Goal: Task Accomplishment & Management: Manage account settings

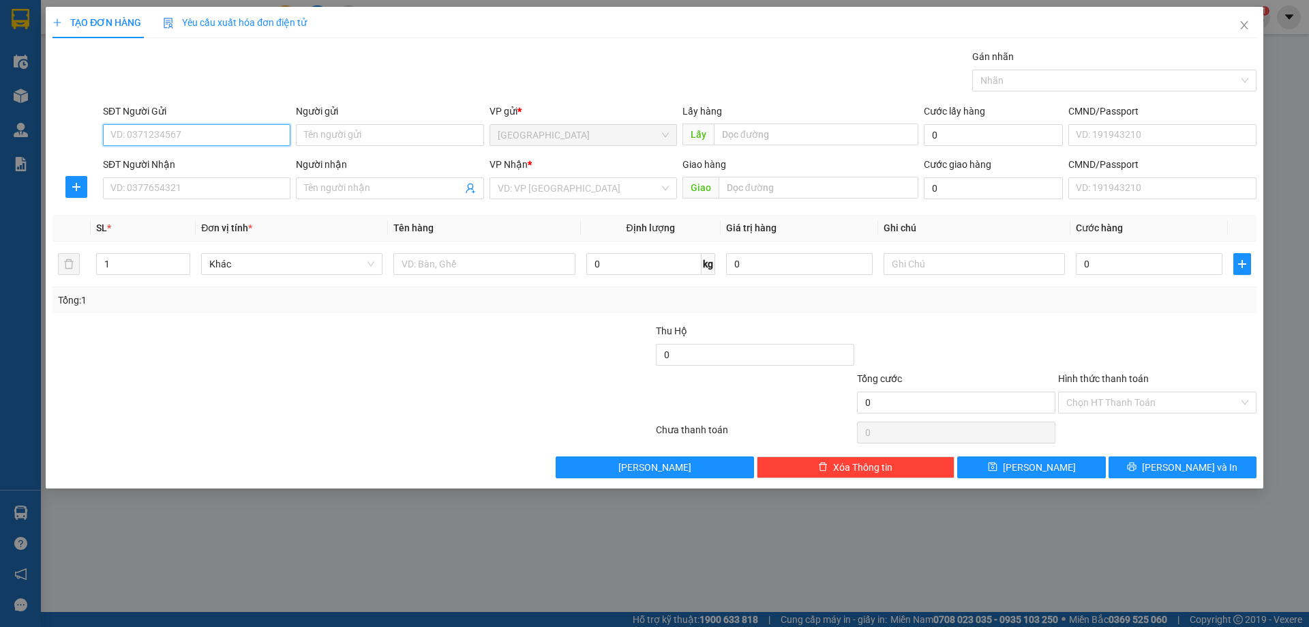
click at [182, 132] on input "SĐT Người Gửi" at bounding box center [197, 135] width 188 height 22
click at [174, 164] on div "0917886680" at bounding box center [196, 162] width 171 height 15
type input "0917886680"
type input "0335647869"
type input "quân"
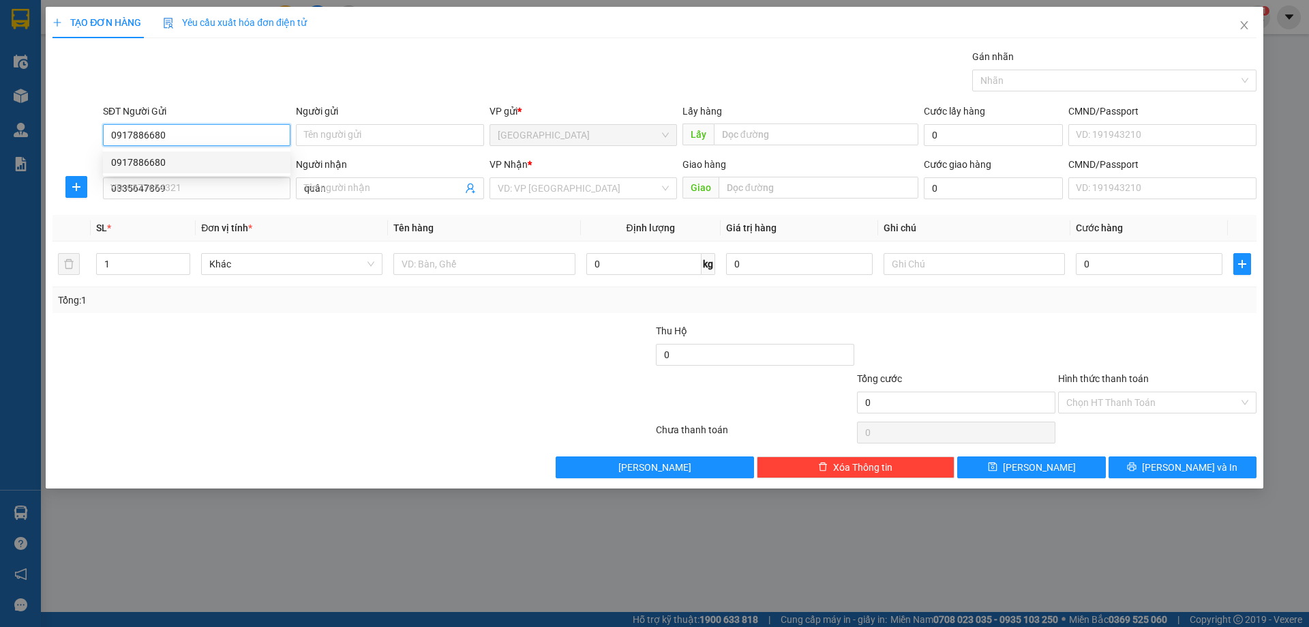
type input "40.000"
type input "0917886680"
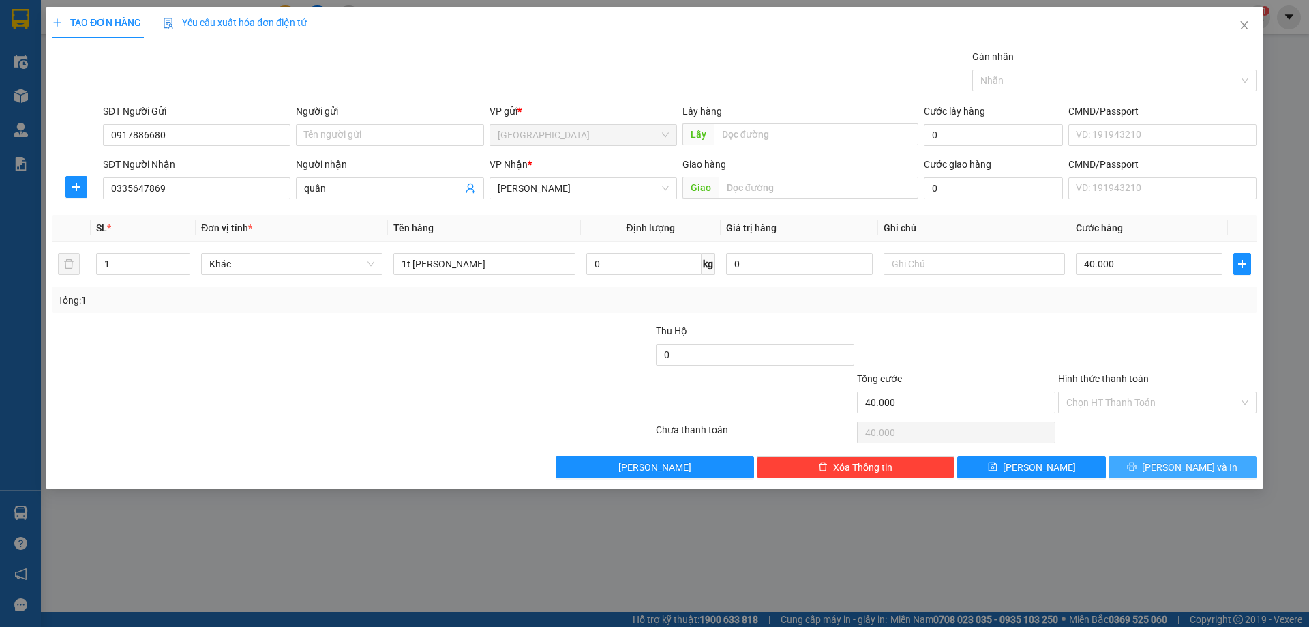
click at [1137, 464] on button "[PERSON_NAME] và In" at bounding box center [1183, 467] width 148 height 22
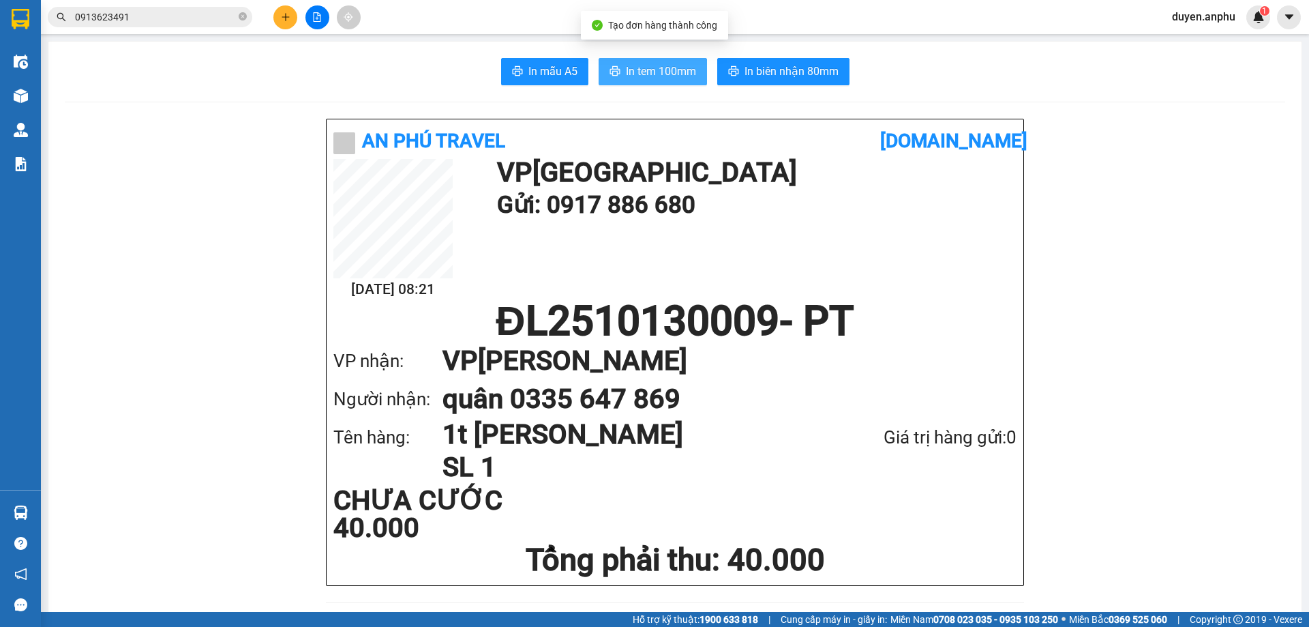
click at [650, 78] on span "In tem 100mm" at bounding box center [661, 71] width 70 height 17
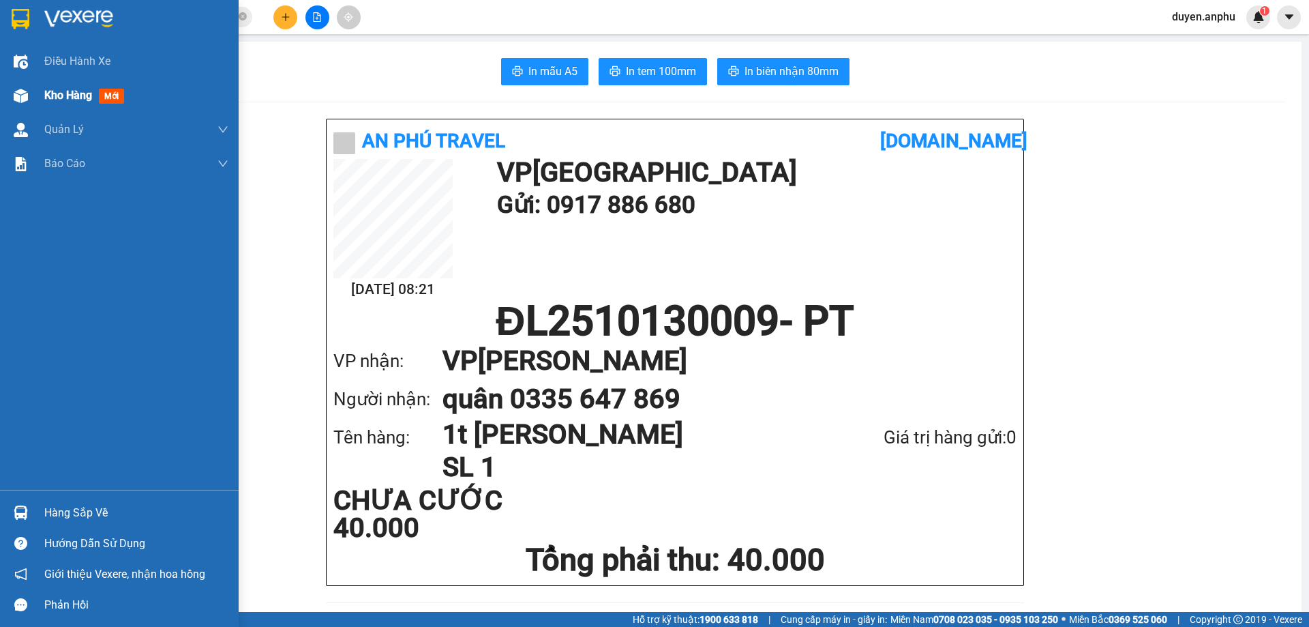
click at [72, 98] on span "Kho hàng" at bounding box center [68, 95] width 48 height 13
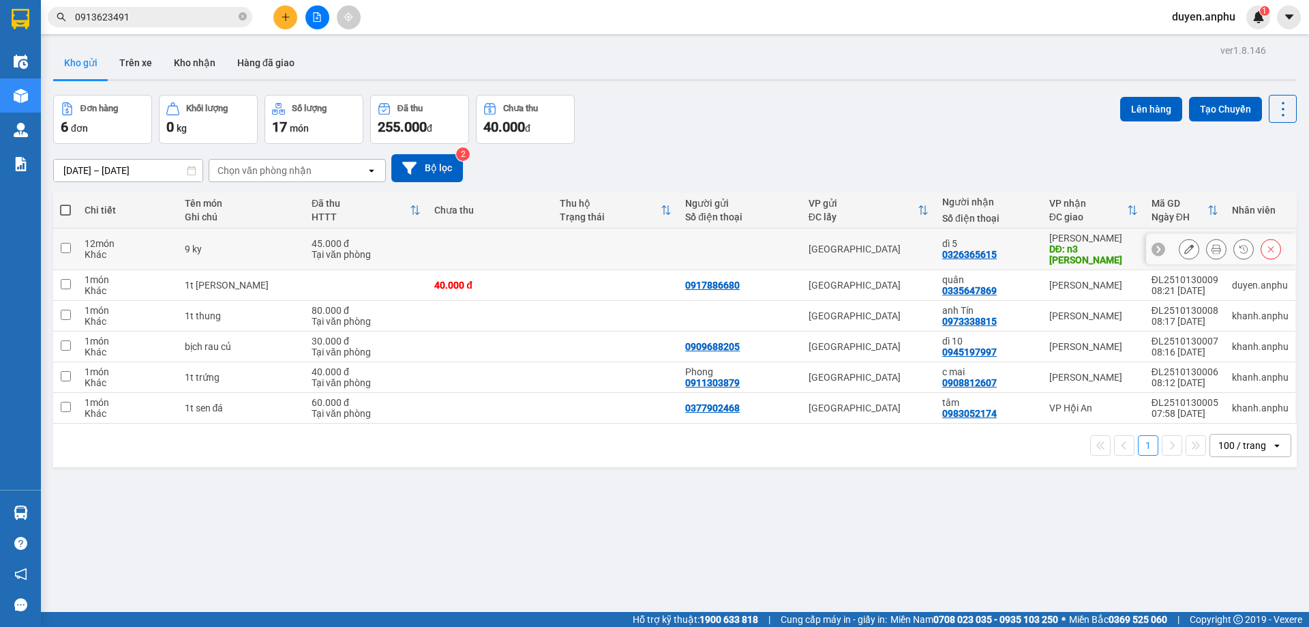
click at [1167, 239] on div at bounding box center [1221, 249] width 150 height 31
click at [1185, 245] on icon at bounding box center [1190, 249] width 10 height 10
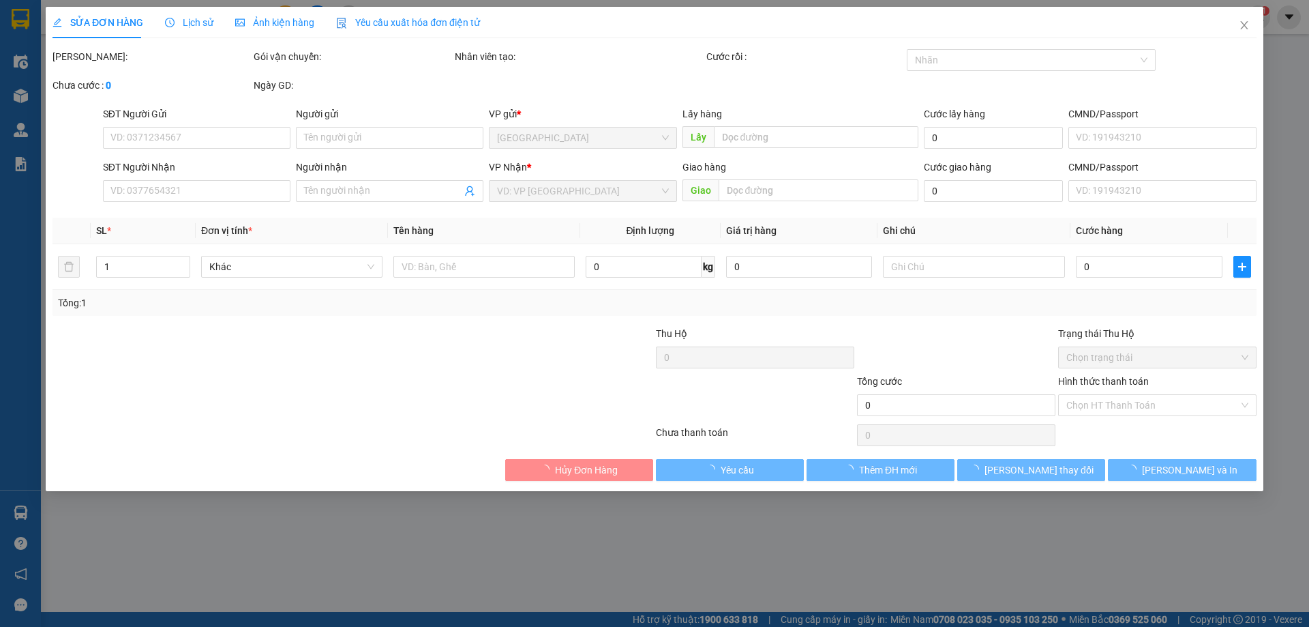
type input "0326365615"
type input "dì 5"
type input "n3 [PERSON_NAME]"
type input "45.000"
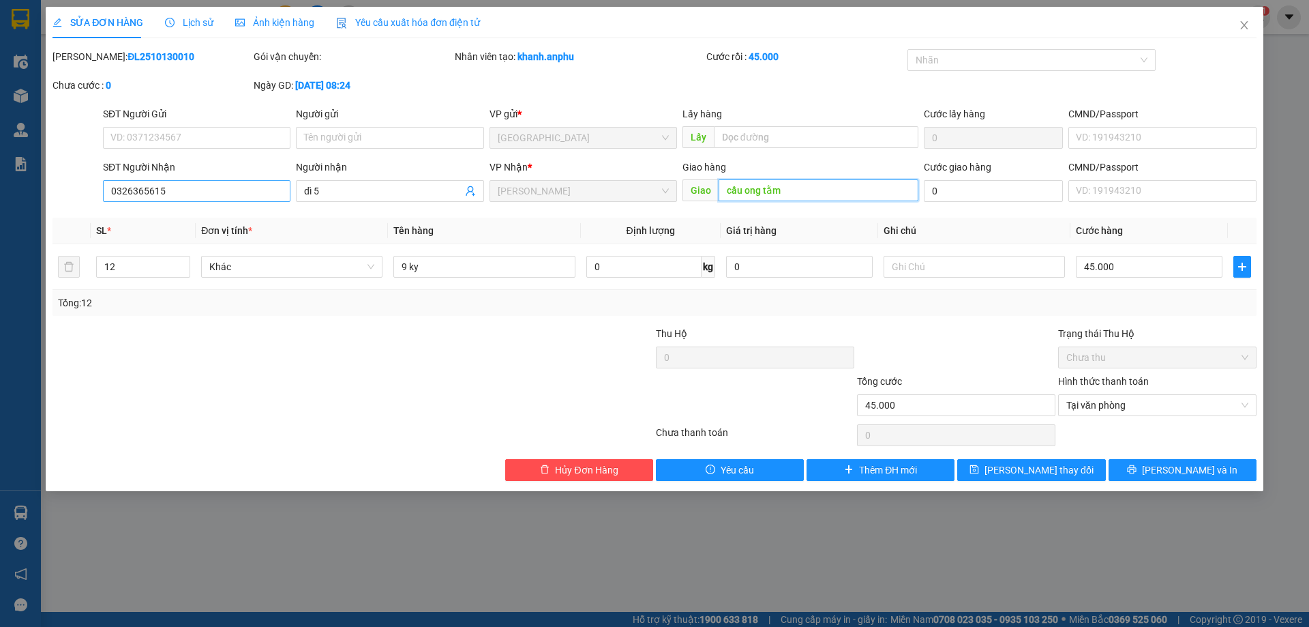
type input "cầu ong tằm"
click at [205, 192] on input "0326365615" at bounding box center [197, 191] width 188 height 22
drag, startPoint x: 203, startPoint y: 192, endPoint x: 0, endPoint y: 218, distance: 204.8
click at [0, 218] on div "SỬA ĐƠN HÀNG Lịch sử Ảnh kiện hàng Yêu cầu xuất hóa đơn điện tử Total Paid Fee …" at bounding box center [654, 313] width 1309 height 627
type input "0326365615"
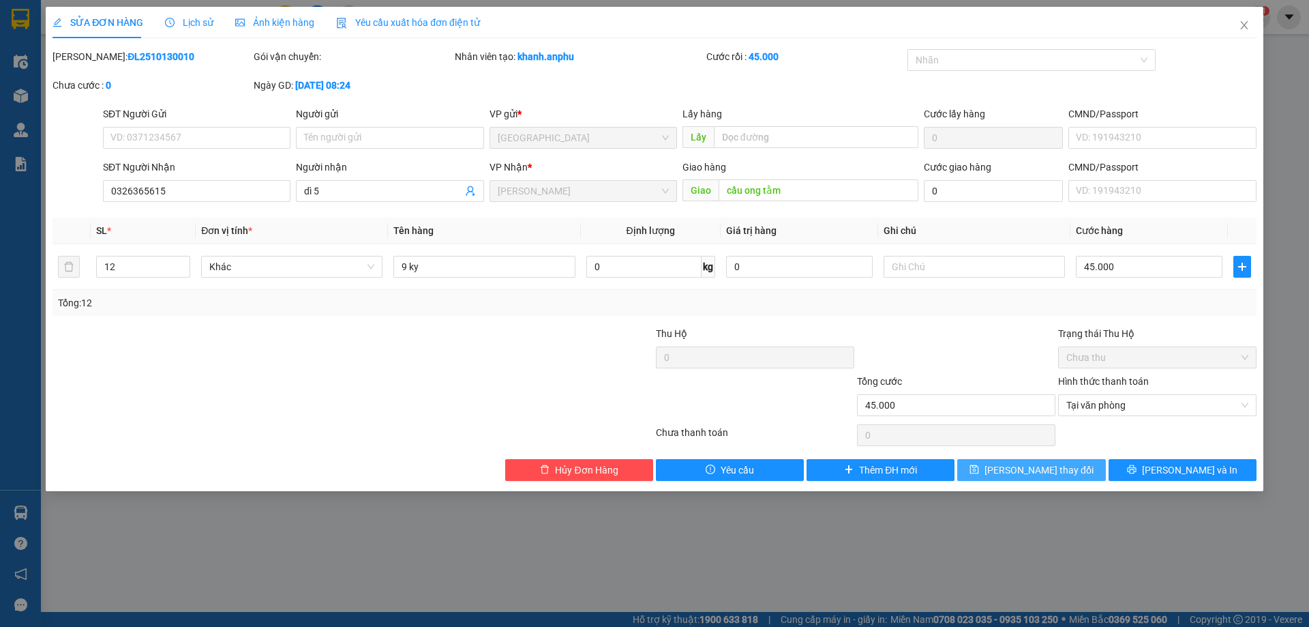
click at [1040, 466] on span "[PERSON_NAME] thay đổi" at bounding box center [1039, 469] width 109 height 15
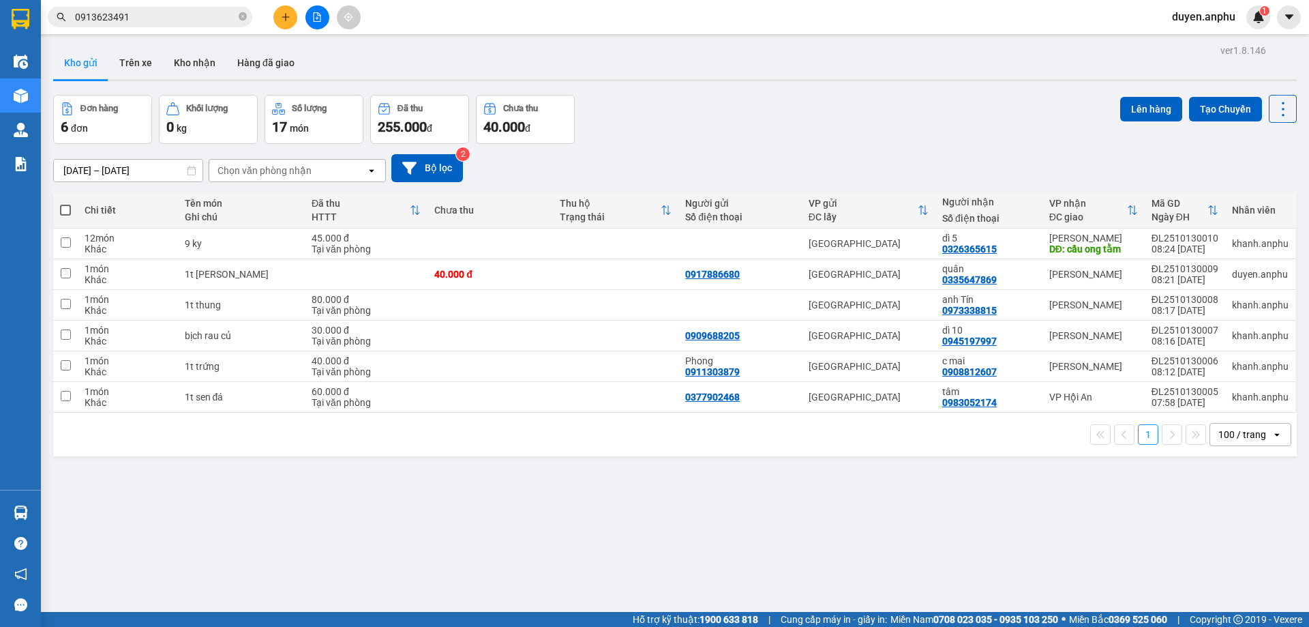
click at [61, 209] on span at bounding box center [65, 210] width 11 height 11
click at [65, 203] on input "checkbox" at bounding box center [65, 203] width 0 height 0
checkbox input "true"
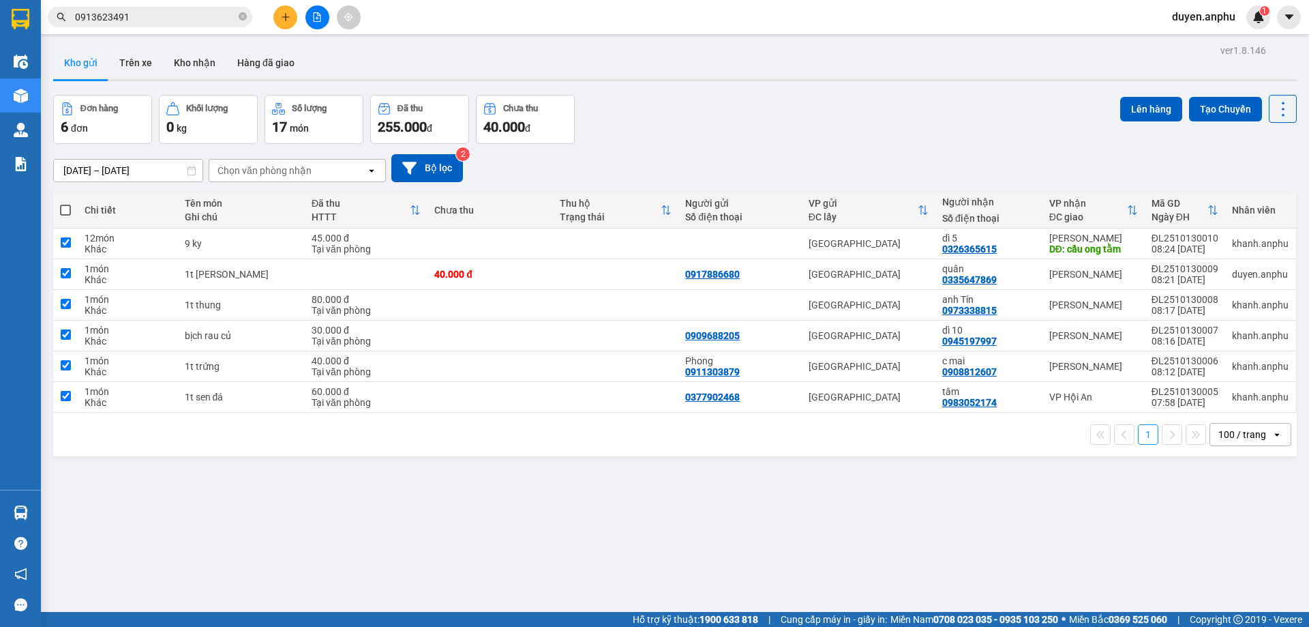
checkbox input "true"
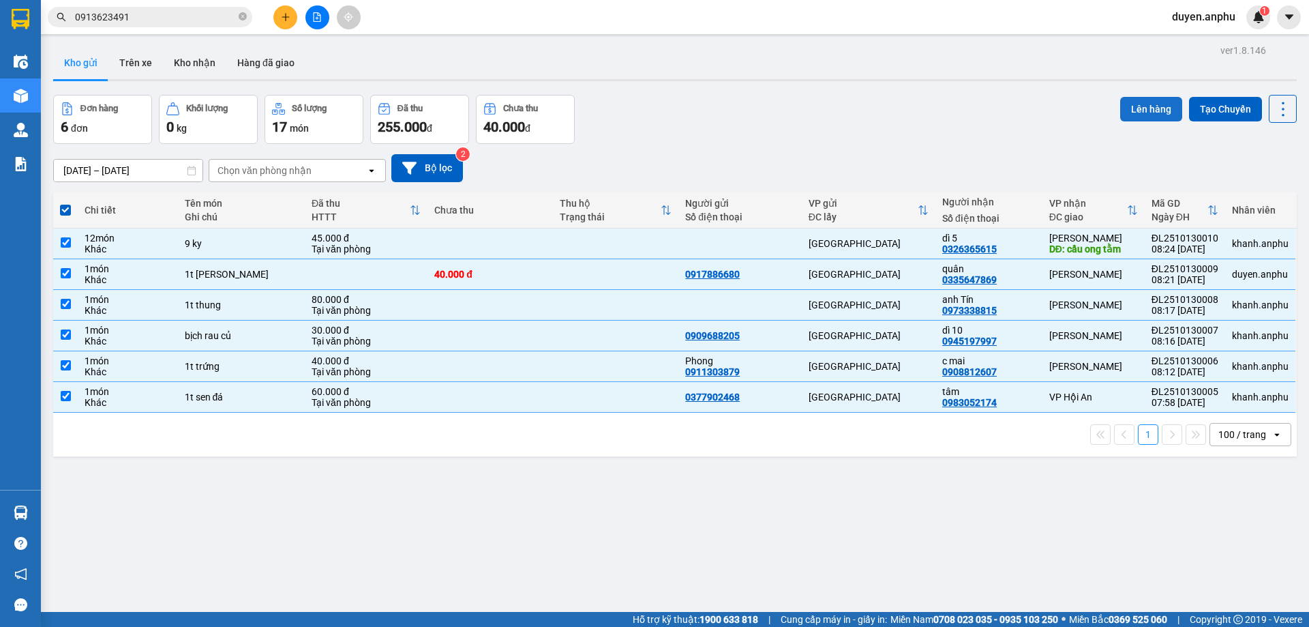
click at [1138, 108] on button "Lên hàng" at bounding box center [1151, 109] width 62 height 25
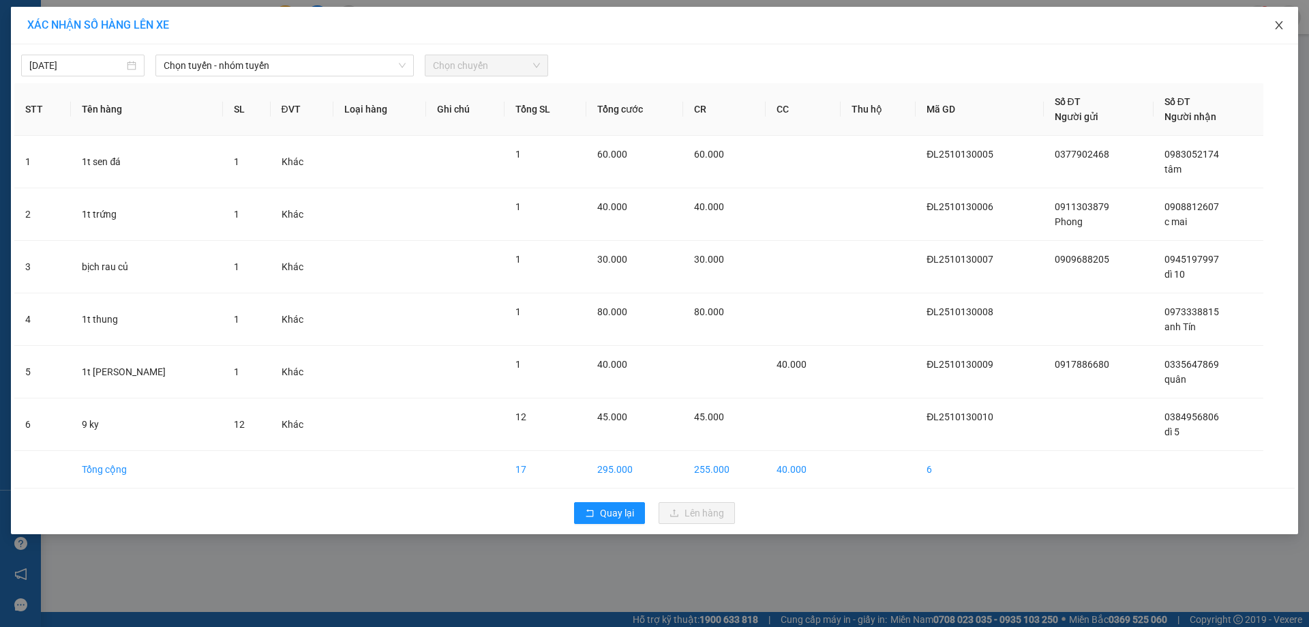
click at [1285, 27] on span "Close" at bounding box center [1279, 26] width 38 height 38
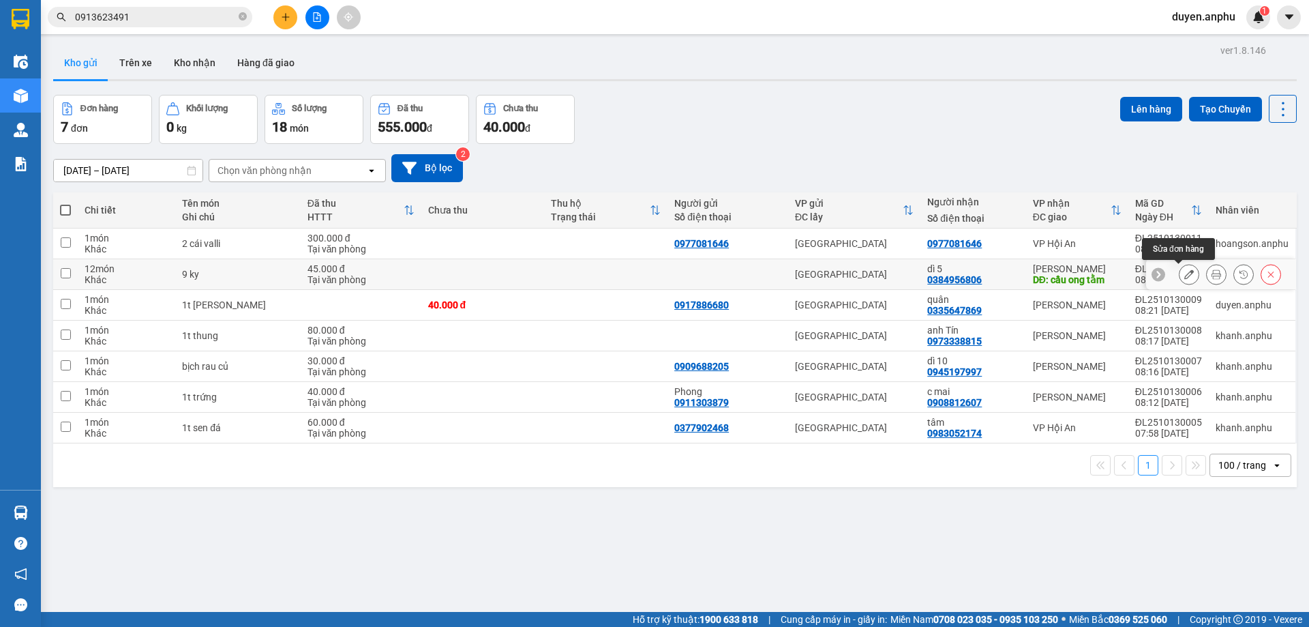
click at [1185, 278] on icon at bounding box center [1190, 274] width 10 height 10
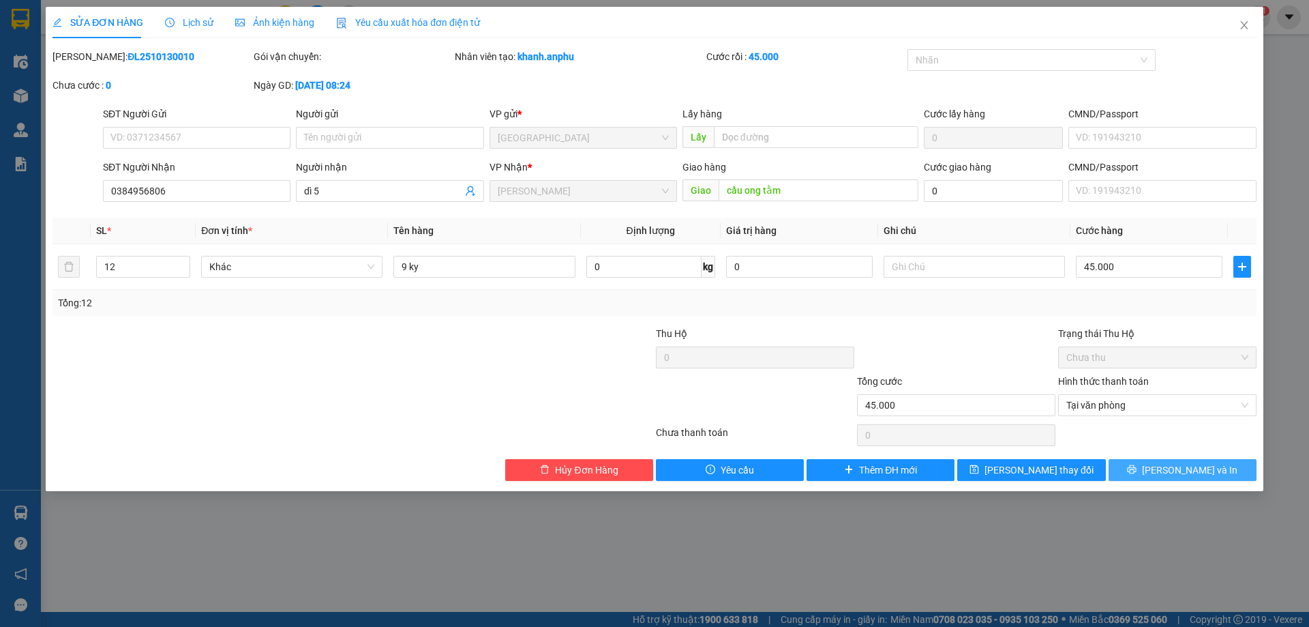
click at [1137, 470] on icon "printer" at bounding box center [1132, 469] width 9 height 9
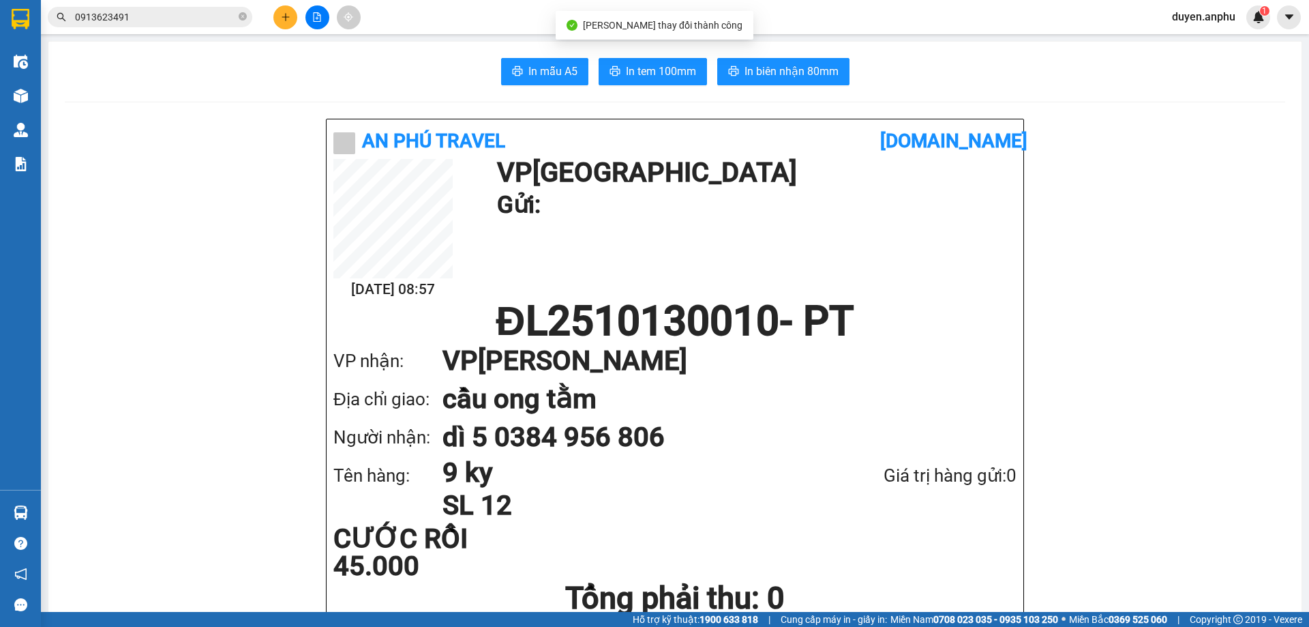
click at [42, 95] on main "In mẫu A5 In tem 100mm In biên nhận 80mm An Phú Travel [DOMAIN_NAME] [DATE] 08:…" at bounding box center [654, 306] width 1309 height 612
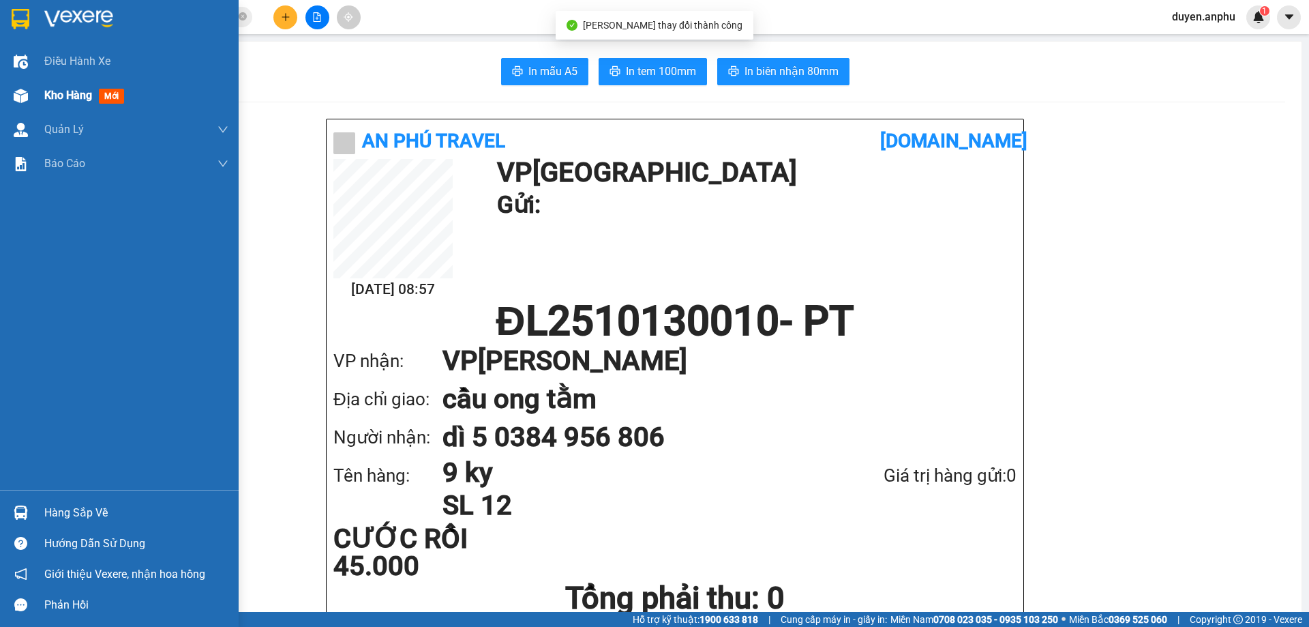
click at [37, 98] on div "Kho hàng mới" at bounding box center [119, 95] width 239 height 34
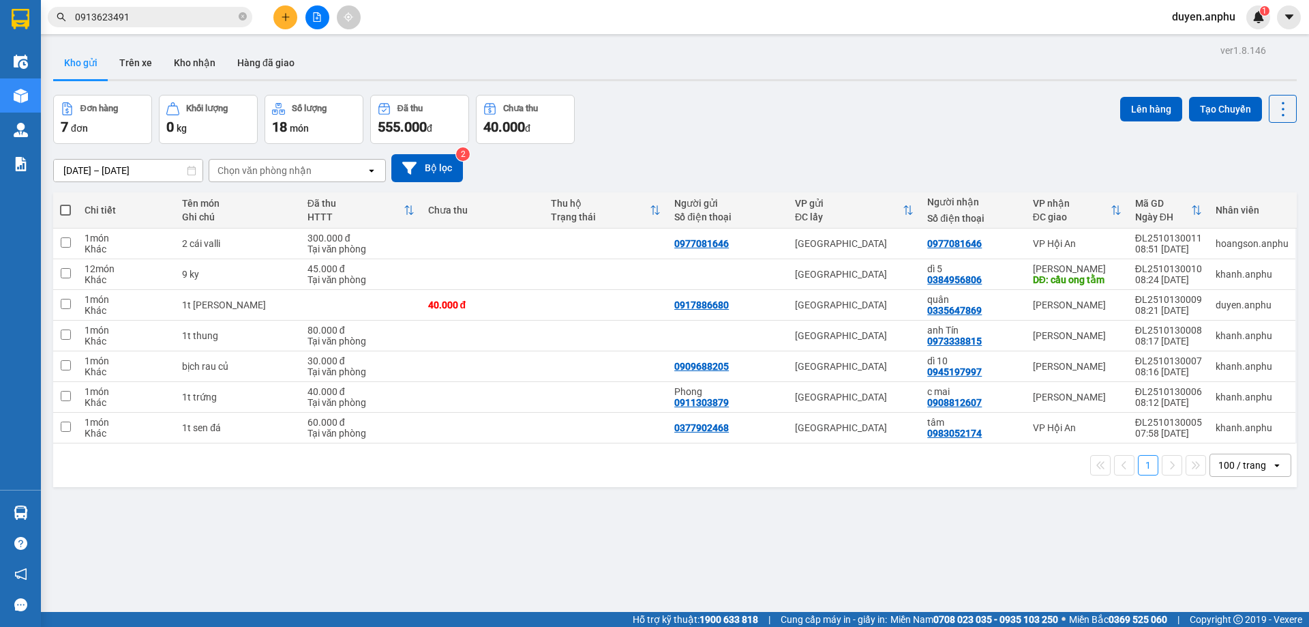
click at [63, 211] on span at bounding box center [65, 210] width 11 height 11
click at [65, 203] on input "checkbox" at bounding box center [65, 203] width 0 height 0
checkbox input "true"
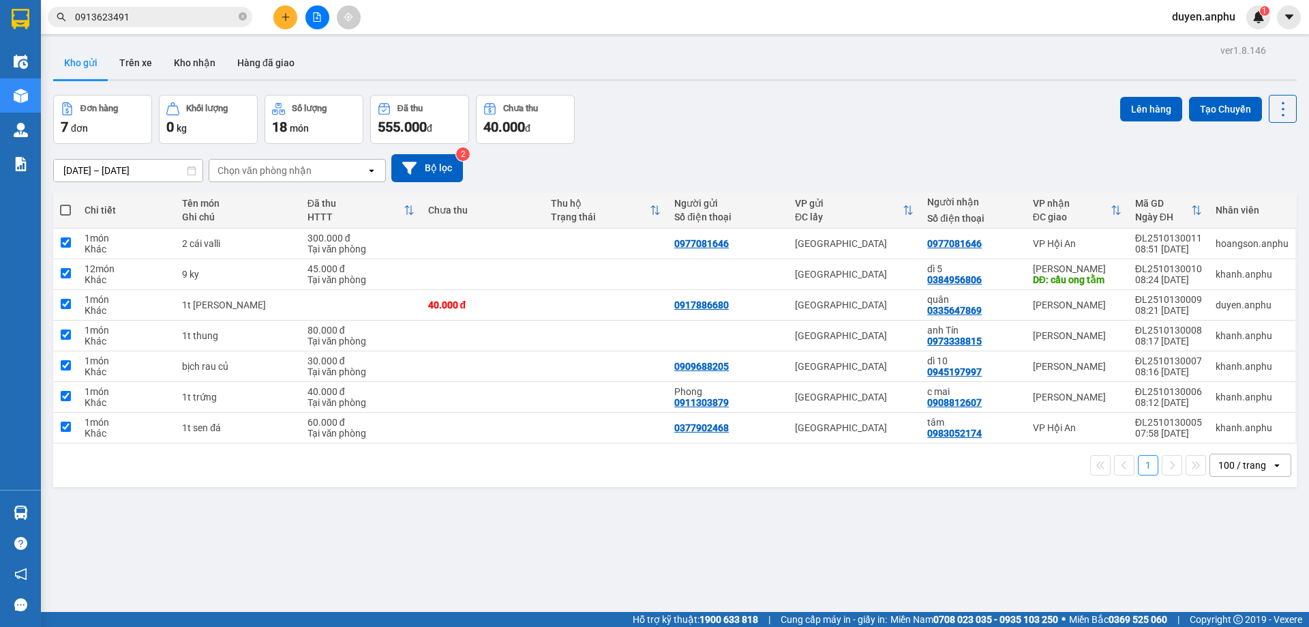
checkbox input "true"
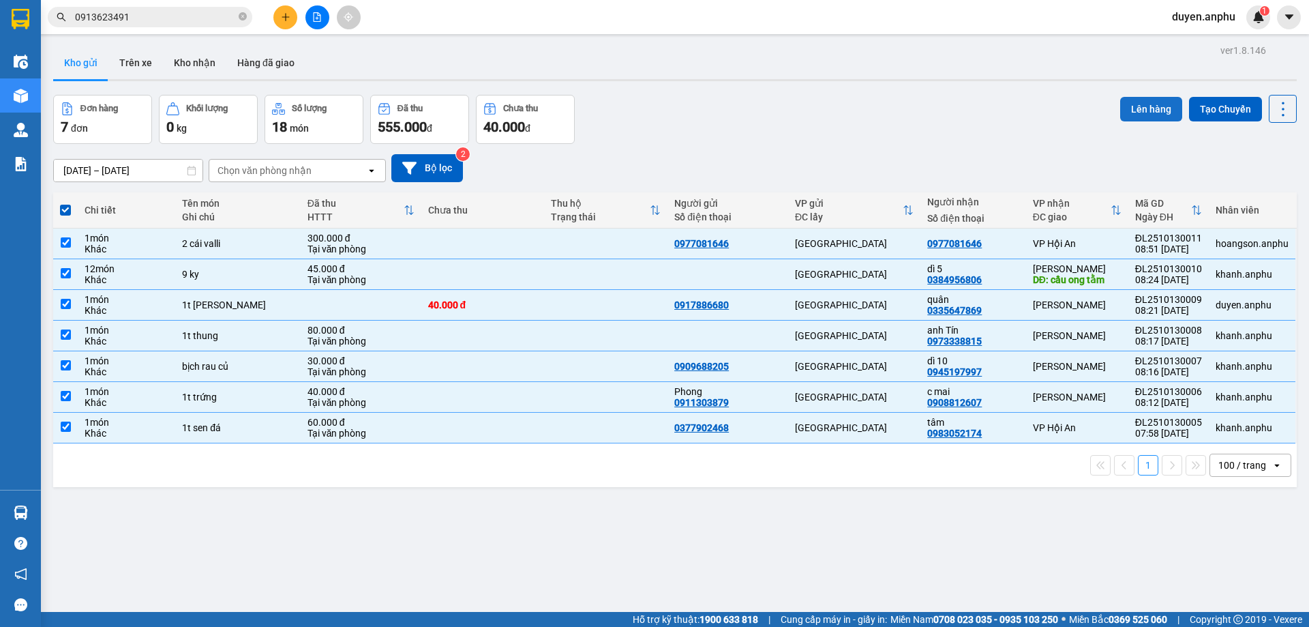
click at [1129, 113] on button "Lên hàng" at bounding box center [1151, 109] width 62 height 25
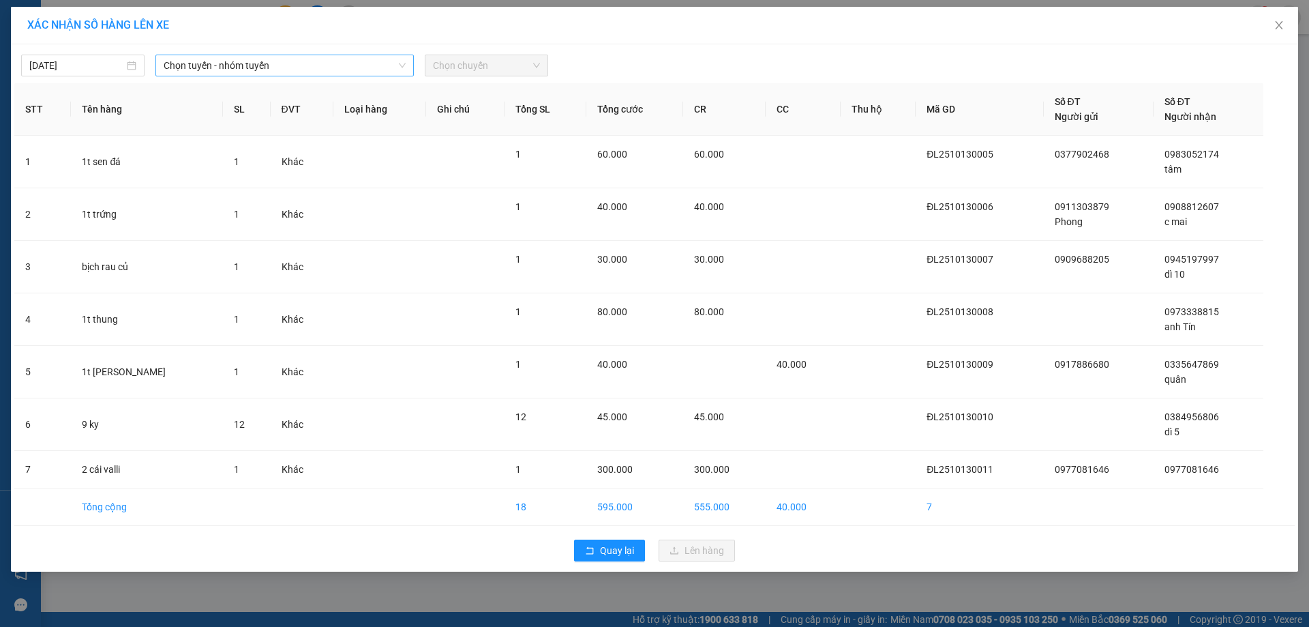
click at [220, 69] on span "Chọn tuyến - nhóm tuyến" at bounding box center [285, 65] width 242 height 20
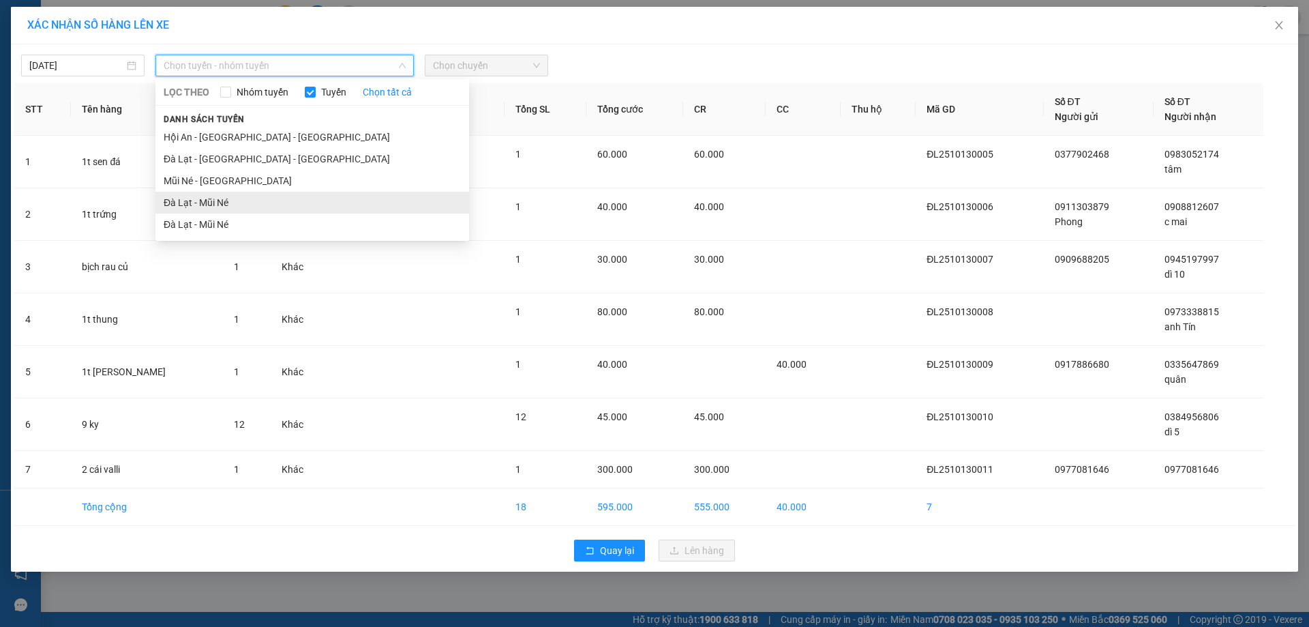
drag, startPoint x: 211, startPoint y: 204, endPoint x: 508, endPoint y: 62, distance: 328.8
click at [211, 203] on li "Đà Lạt - Mũi Né" at bounding box center [312, 203] width 314 height 22
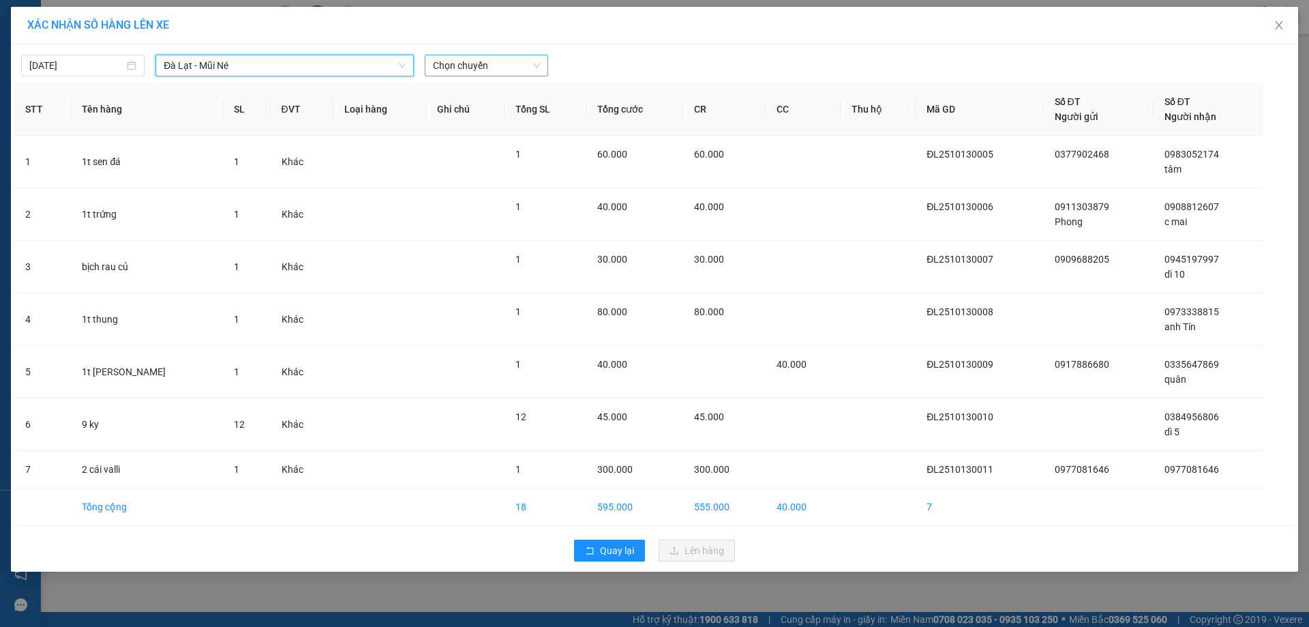
click at [483, 64] on span "Chọn chuyến" at bounding box center [486, 65] width 107 height 20
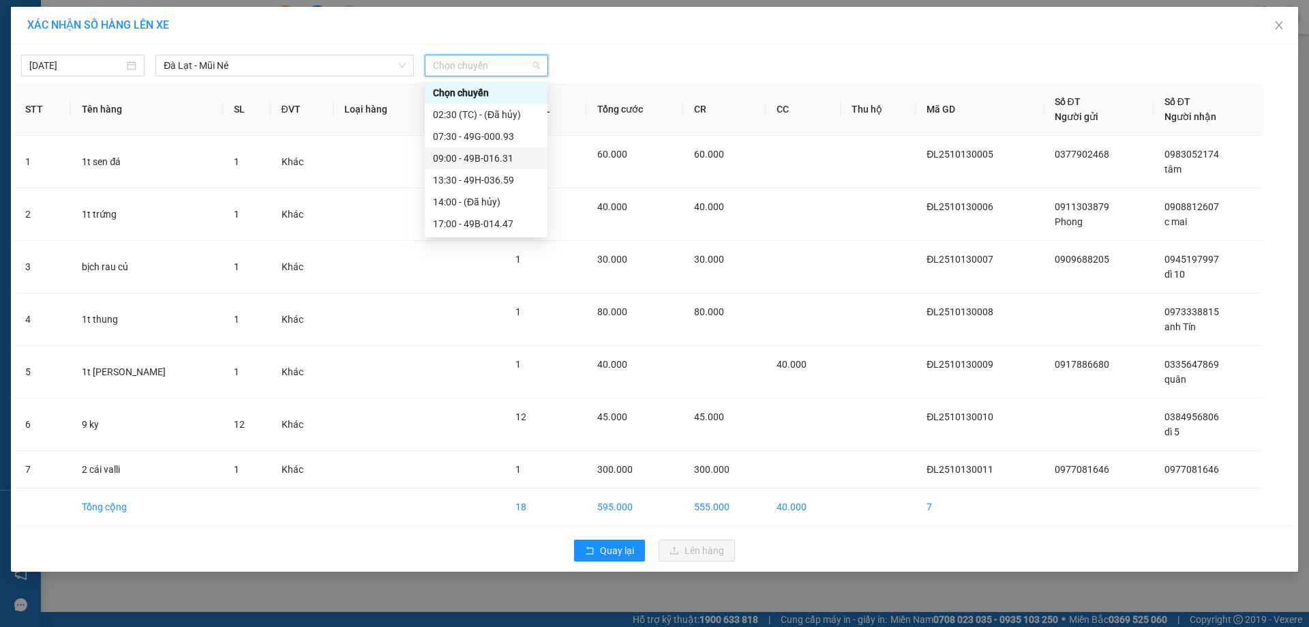
click at [473, 155] on div "09:00 - 49B-016.31" at bounding box center [486, 158] width 106 height 15
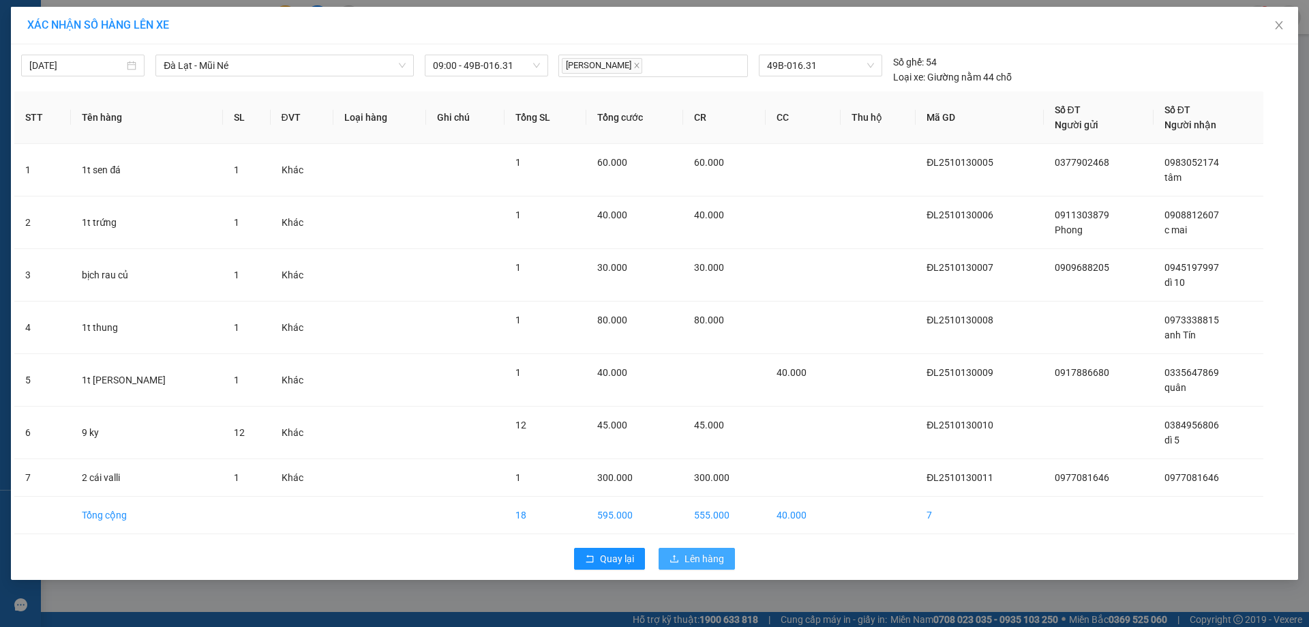
click at [679, 559] on icon "upload" at bounding box center [675, 559] width 10 height 10
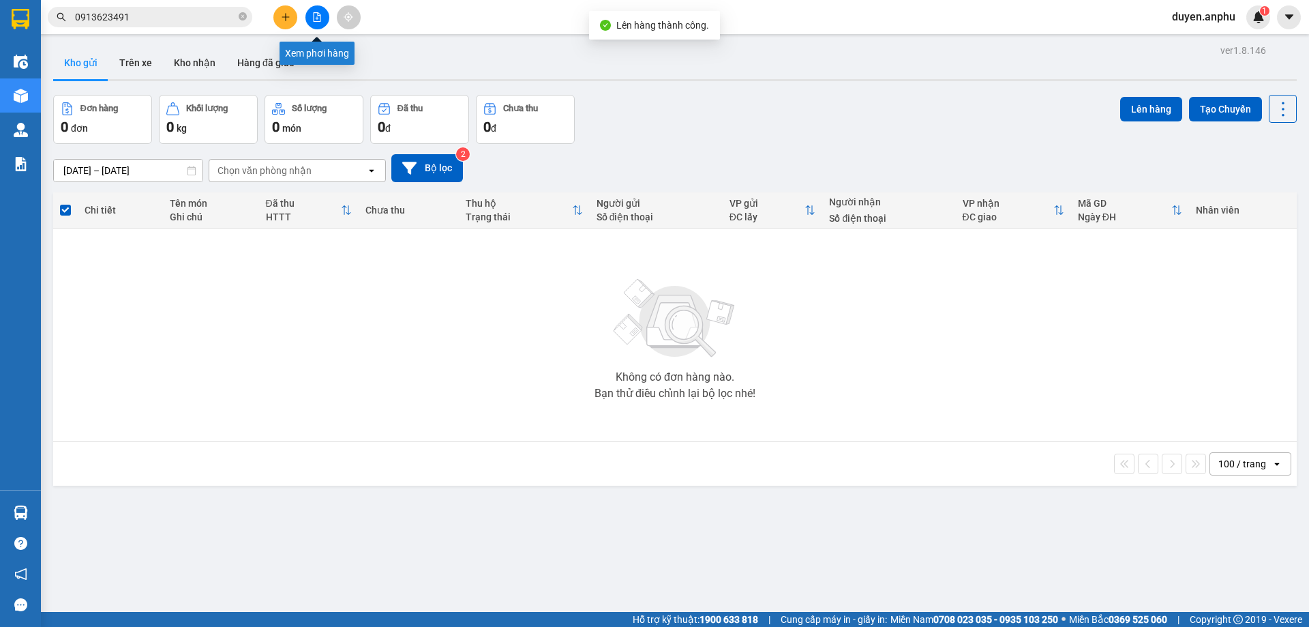
click at [316, 17] on icon "file-add" at bounding box center [317, 17] width 10 height 10
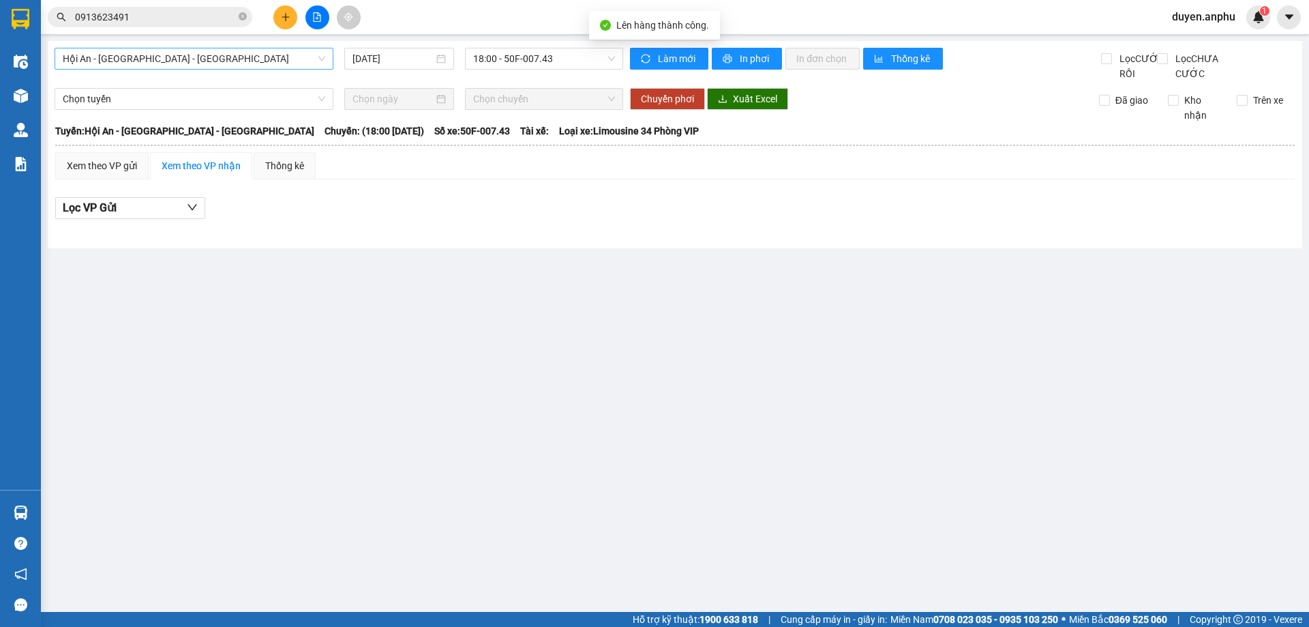
click at [224, 64] on span "Hội An - [GEOGRAPHIC_DATA] - [GEOGRAPHIC_DATA]" at bounding box center [194, 58] width 263 height 20
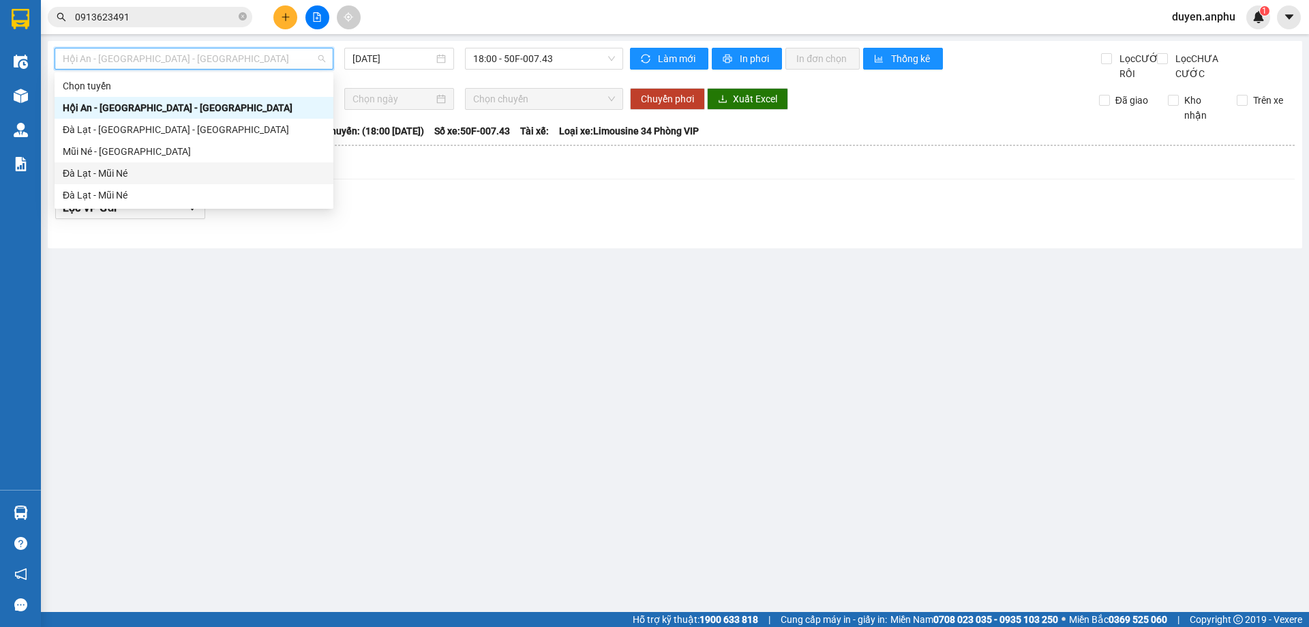
click at [151, 175] on div "Đà Lạt - Mũi Né" at bounding box center [194, 173] width 263 height 15
type input "[DATE]"
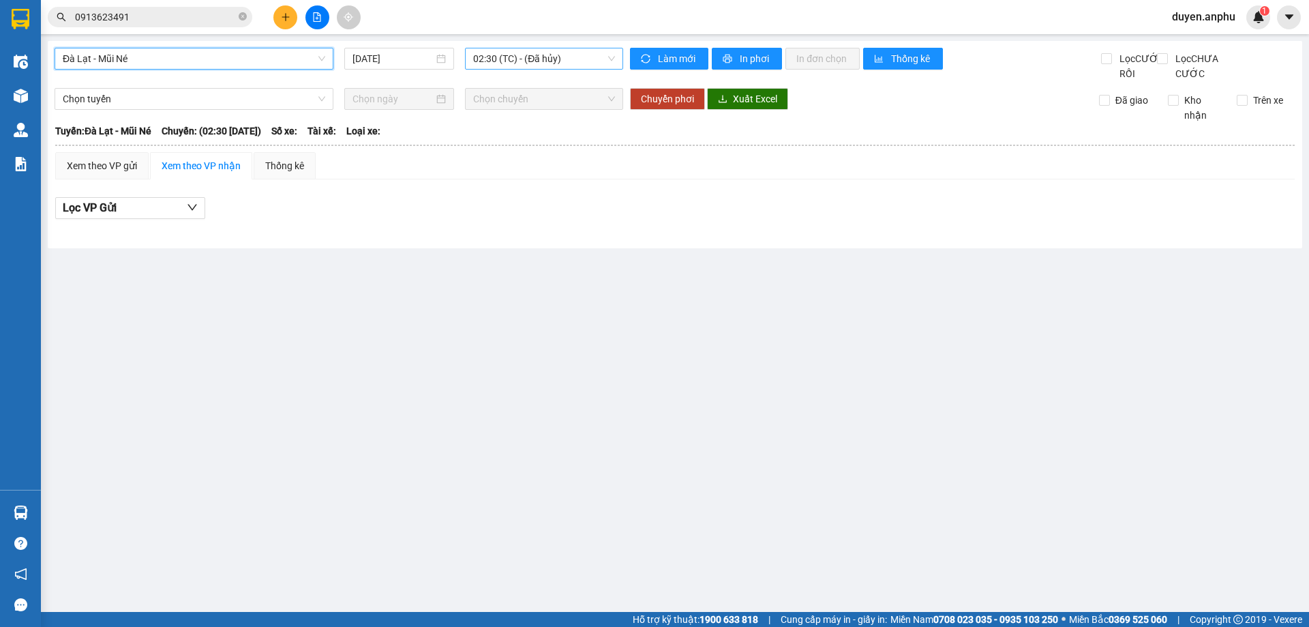
drag, startPoint x: 525, startPoint y: 56, endPoint x: 524, endPoint y: 63, distance: 7.6
click at [524, 59] on span "02:30 (TC) - (Đã hủy)" at bounding box center [544, 58] width 142 height 20
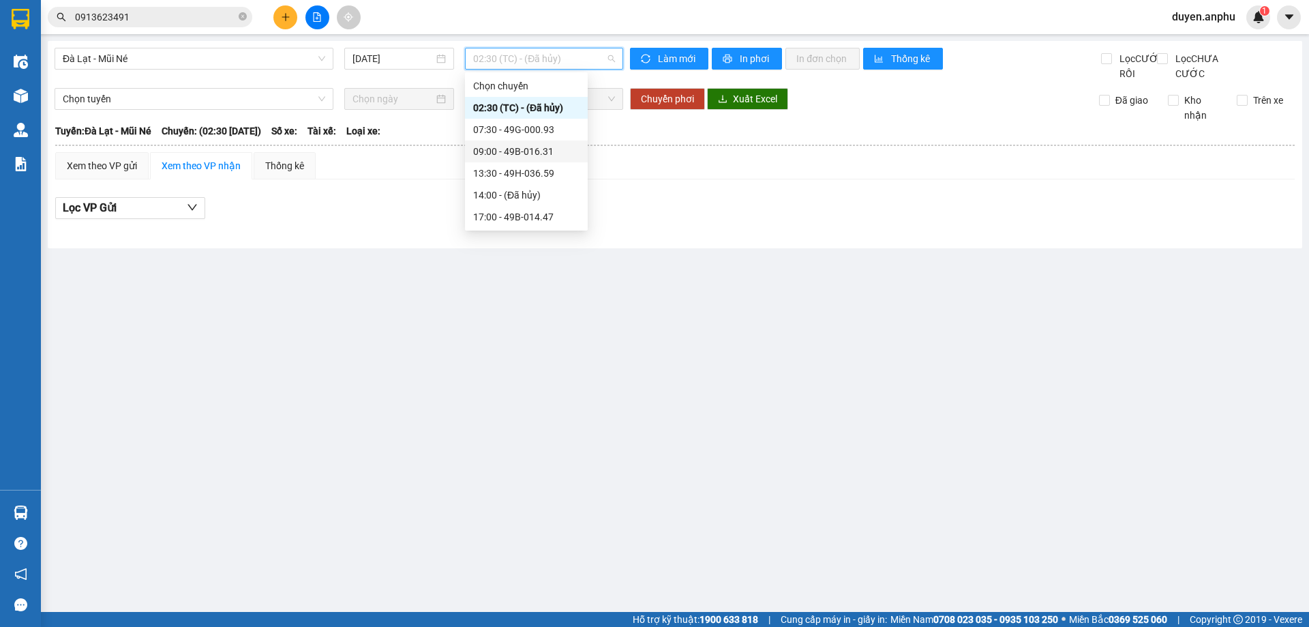
click at [495, 151] on div "09:00 - 49B-016.31" at bounding box center [526, 151] width 106 height 15
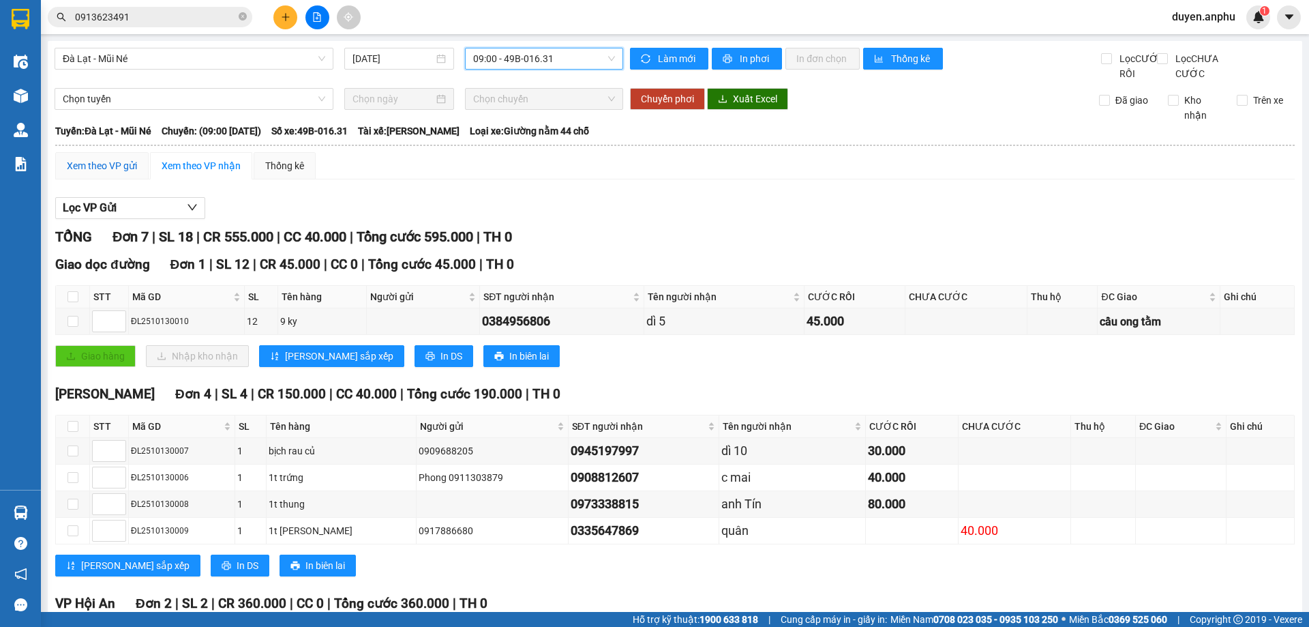
click at [134, 173] on div "Xem theo VP gửi" at bounding box center [102, 165] width 70 height 15
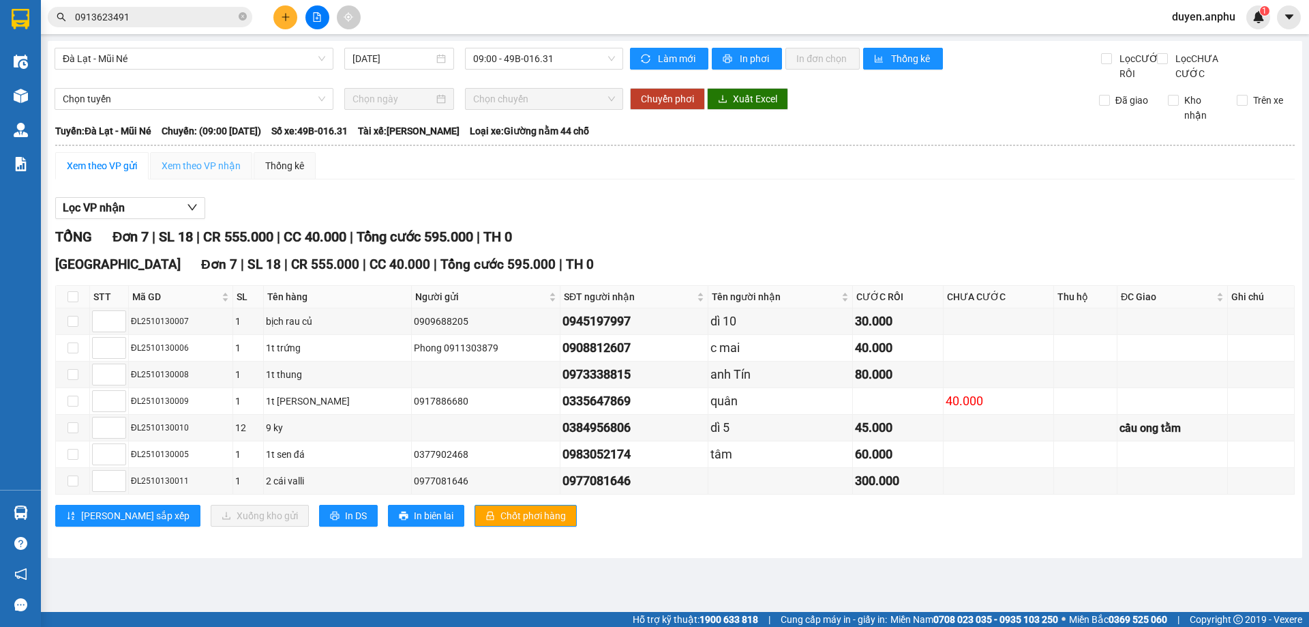
click at [154, 171] on div "Xem theo VP nhận" at bounding box center [201, 165] width 102 height 27
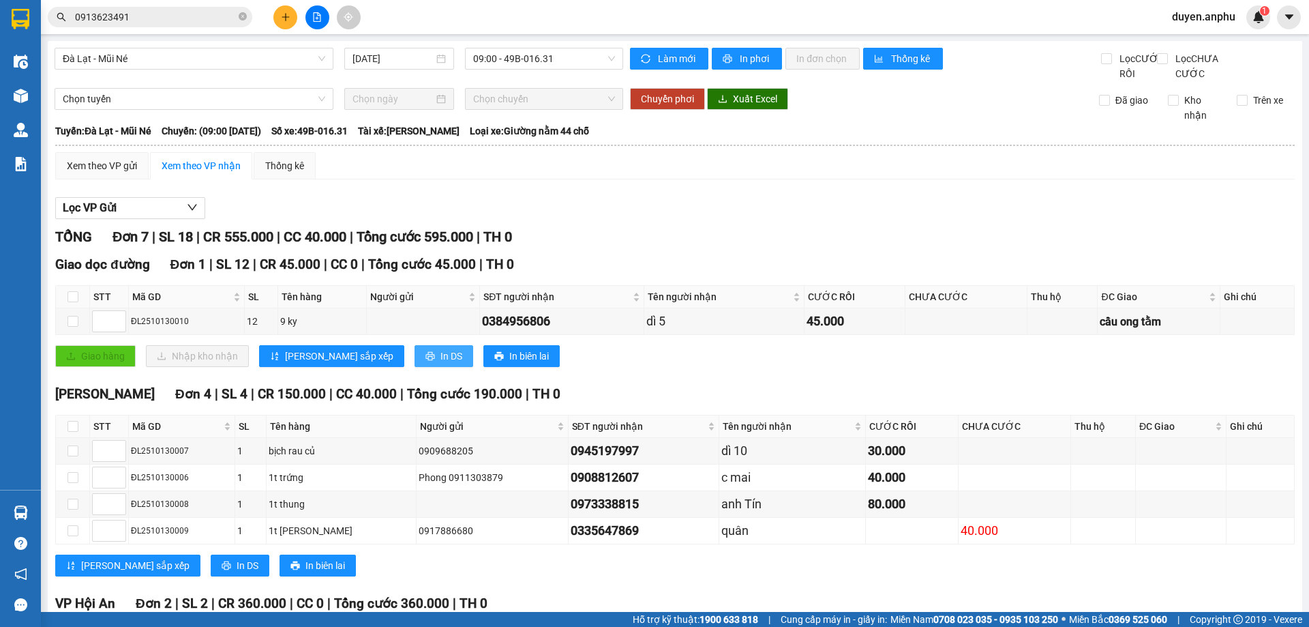
click at [426, 362] on span "printer" at bounding box center [431, 356] width 10 height 11
click at [106, 173] on div "Xem theo VP gửi" at bounding box center [102, 165] width 70 height 15
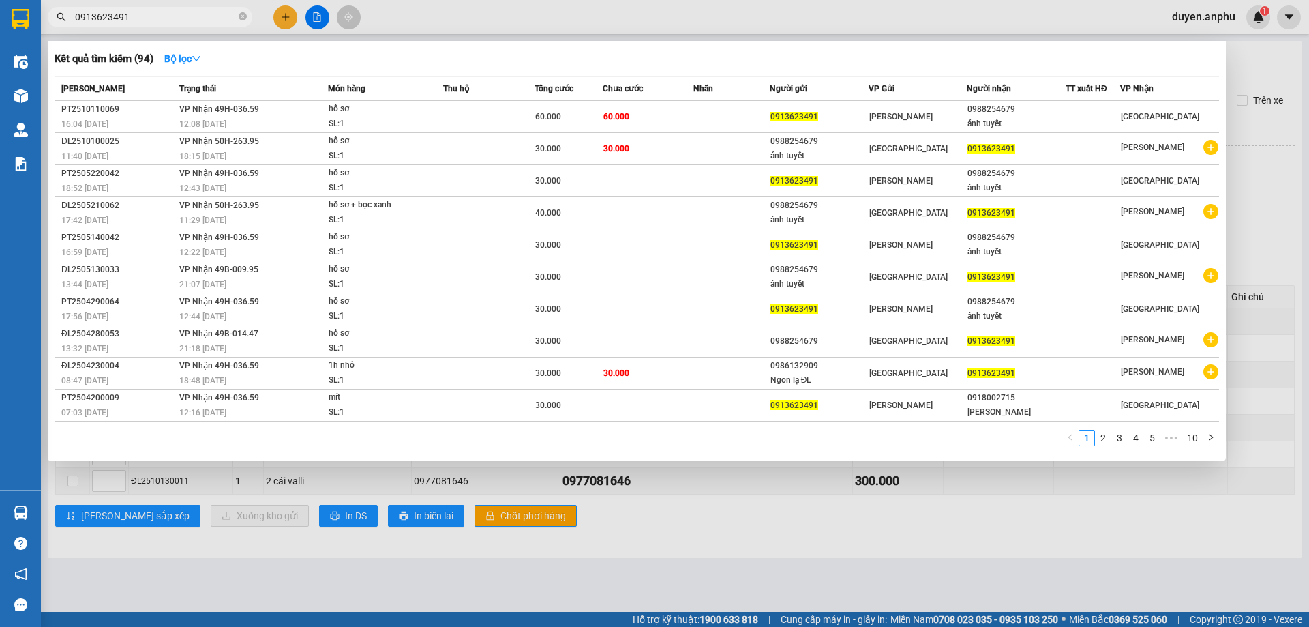
drag, startPoint x: 160, startPoint y: 12, endPoint x: 150, endPoint y: 16, distance: 11.0
click at [154, 14] on input "0913623491" at bounding box center [155, 17] width 161 height 15
